Goal: Understand process/instructions: Learn how to perform a task or action

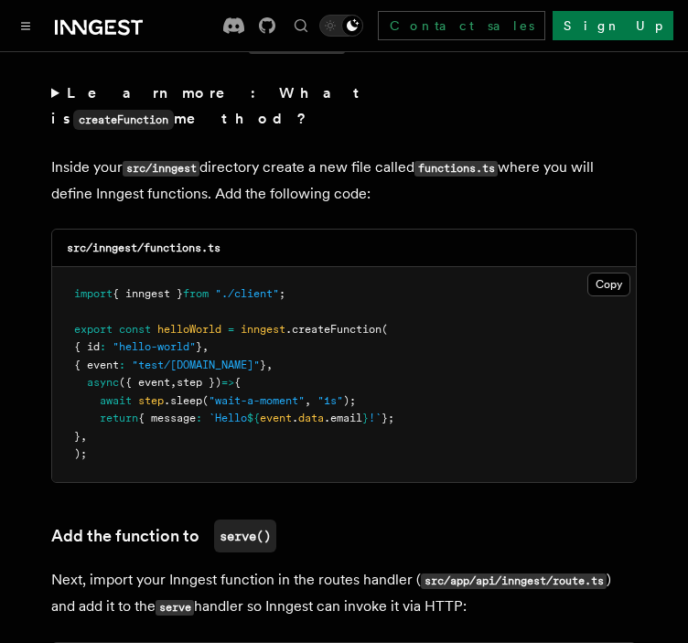
scroll to position [3200, 0]
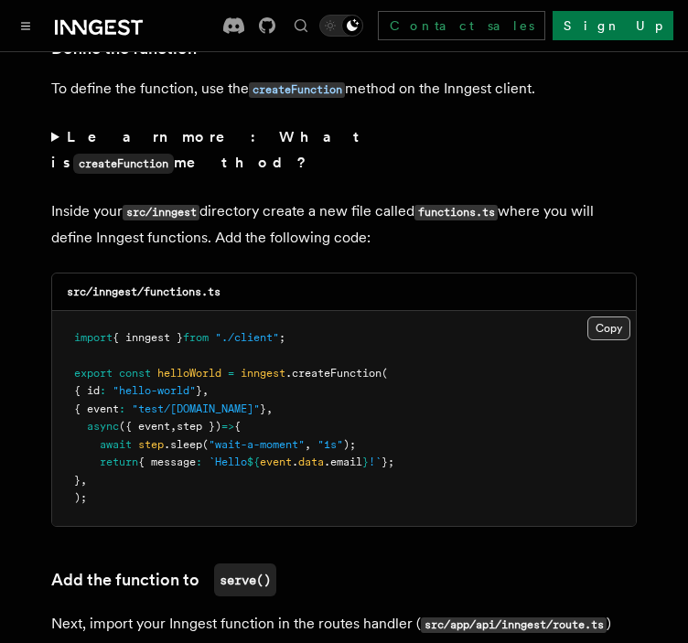
click at [593, 316] on button "Copy Copied" at bounding box center [608, 328] width 43 height 24
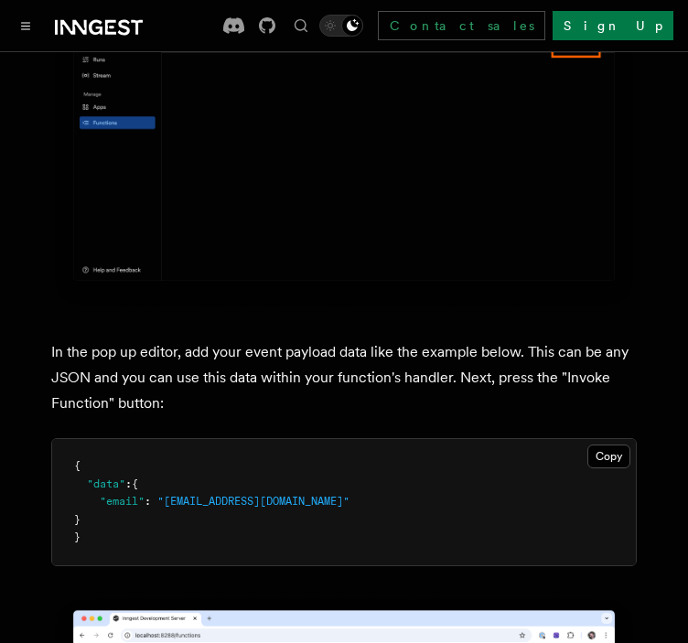
scroll to position [5304, 0]
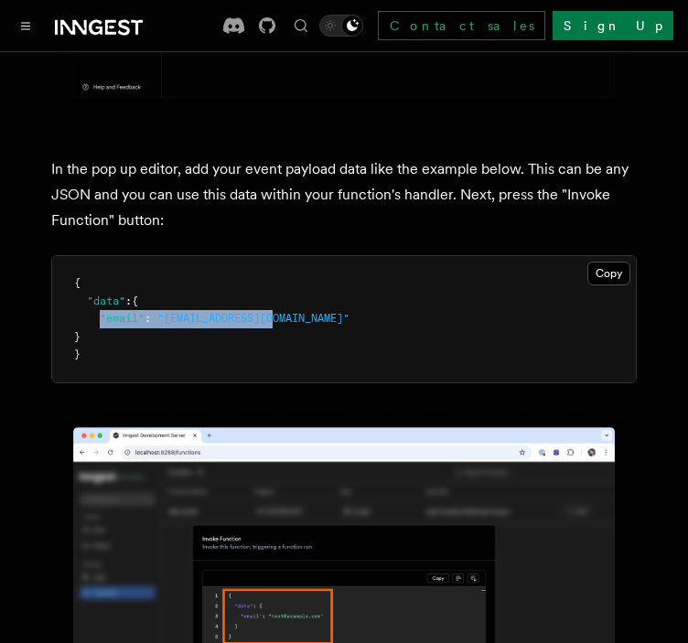
drag, startPoint x: 99, startPoint y: 247, endPoint x: 279, endPoint y: 246, distance: 180.1
click at [279, 256] on pre "{ "data" : { "email" : "[EMAIL_ADDRESS][DOMAIN_NAME]" } }" at bounding box center [343, 319] width 583 height 126
copy span ""email" : "[EMAIL_ADDRESS][DOMAIN_NAME]""
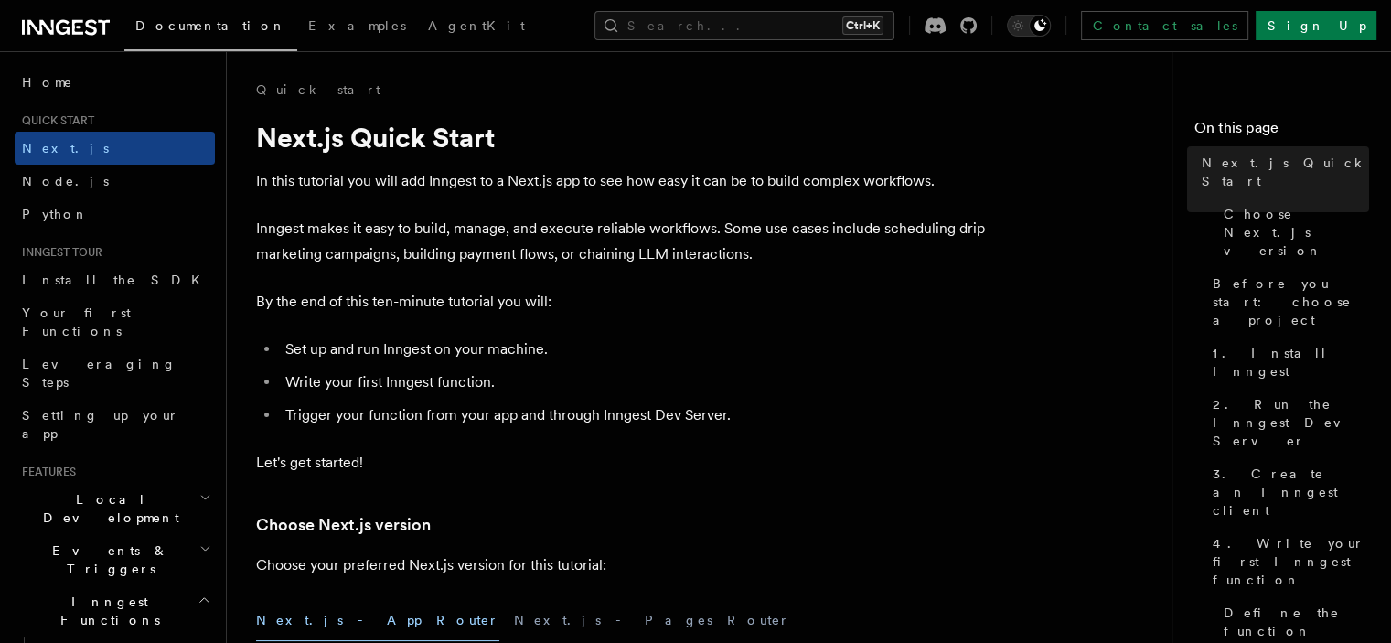
click at [40, 25] on icon at bounding box center [40, 27] width 27 height 15
